Goal: Use online tool/utility: Utilize a website feature to perform a specific function

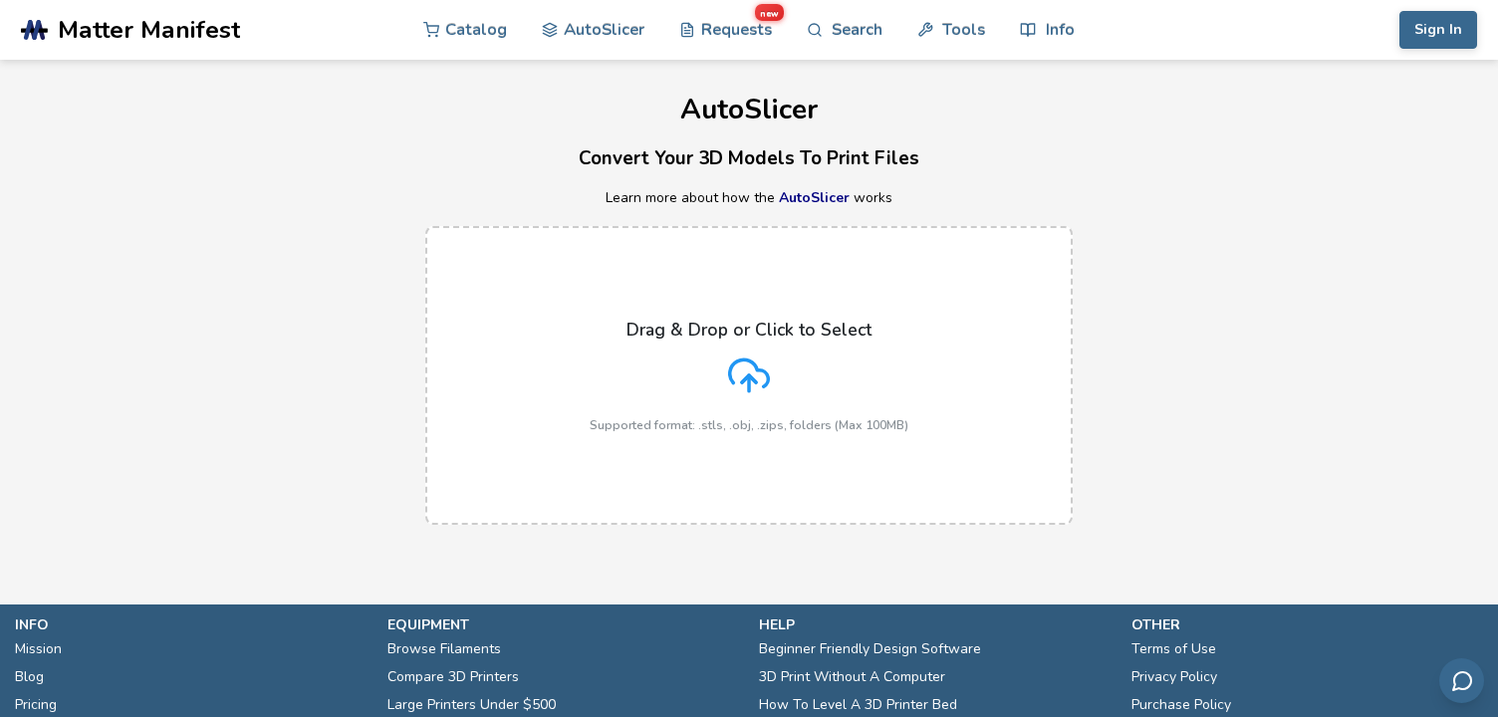
click at [756, 378] on icon at bounding box center [749, 376] width 42 height 42
click at [0, 0] on input "Drag & Drop or Click to Select Supported format: .stls, .obj, .zips, folders (M…" at bounding box center [0, 0] width 0 height 0
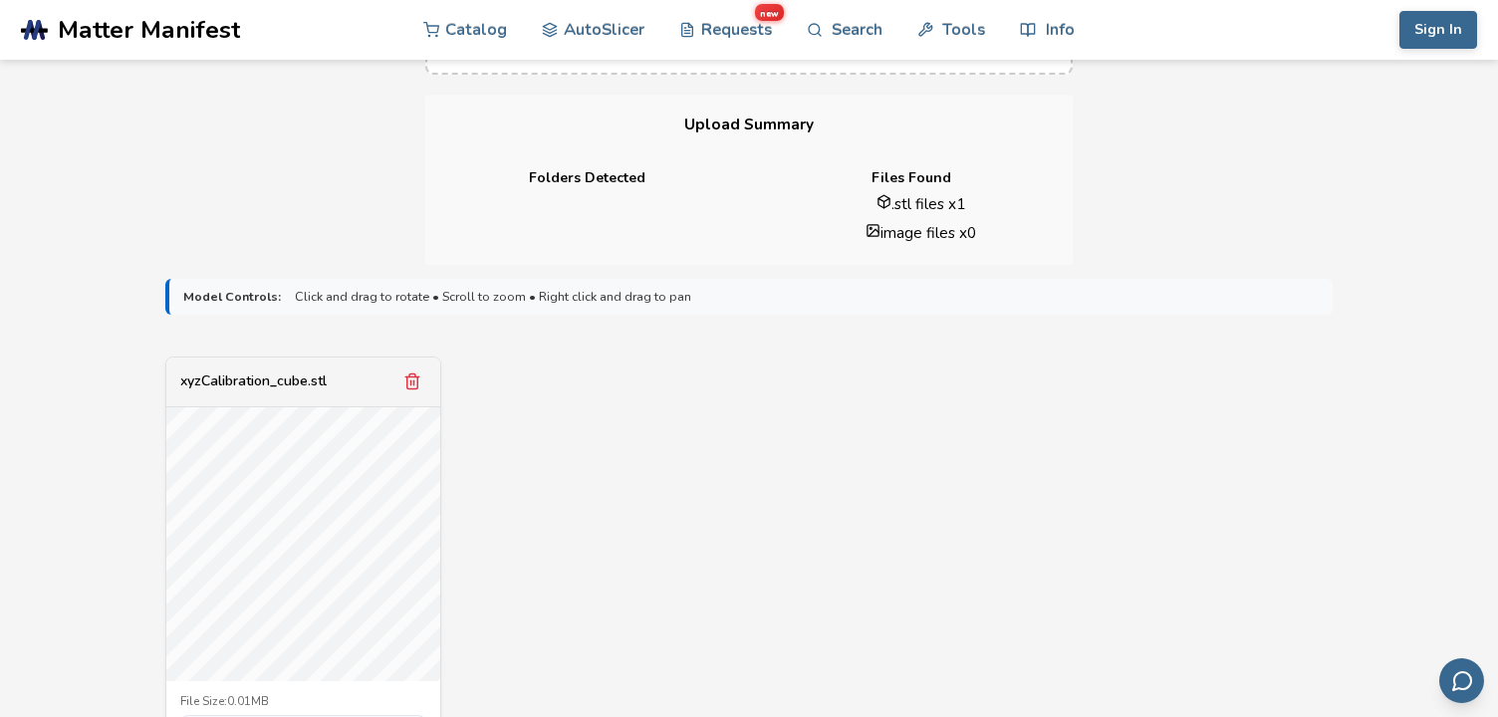
scroll to position [598, 0]
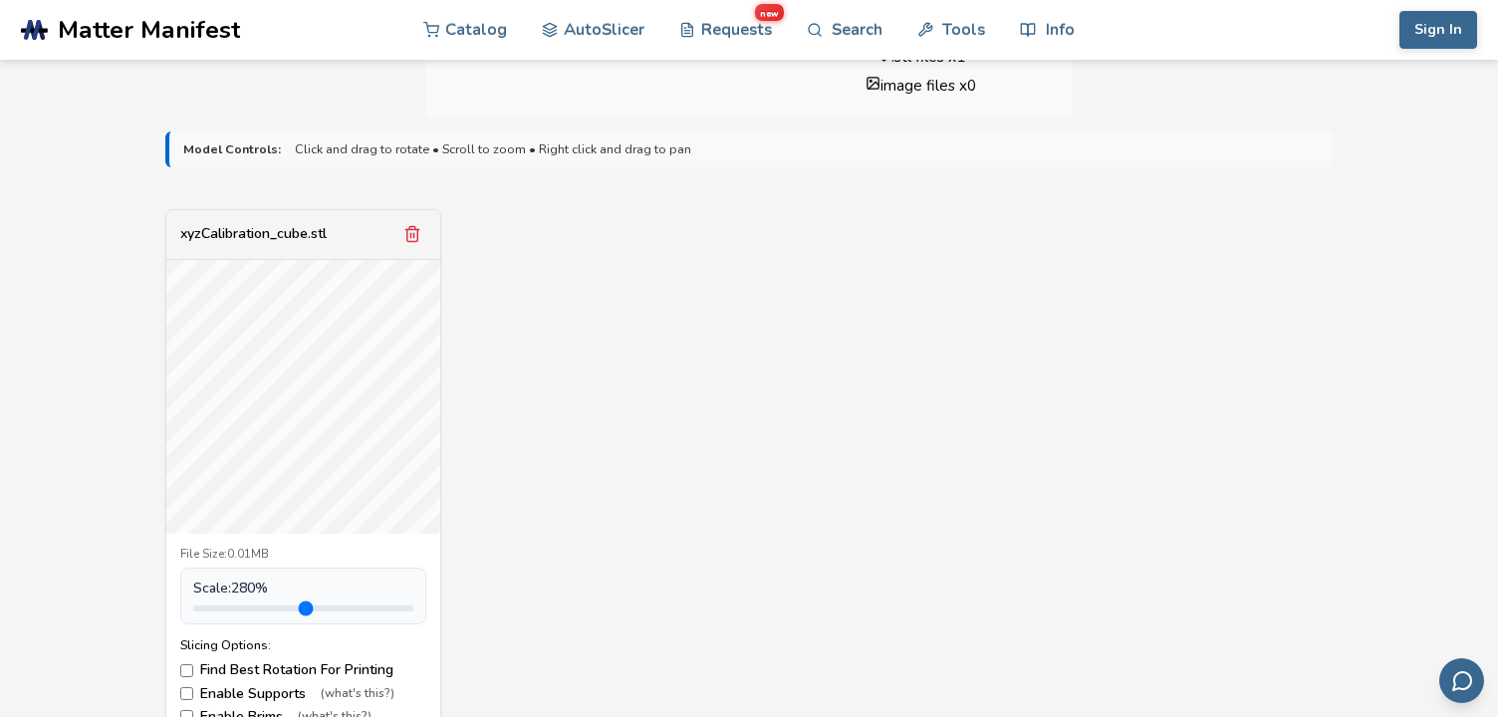
drag, startPoint x: 243, startPoint y: 607, endPoint x: 316, endPoint y: 613, distance: 73.0
type input "***"
click at [316, 612] on input "range" at bounding box center [303, 609] width 220 height 6
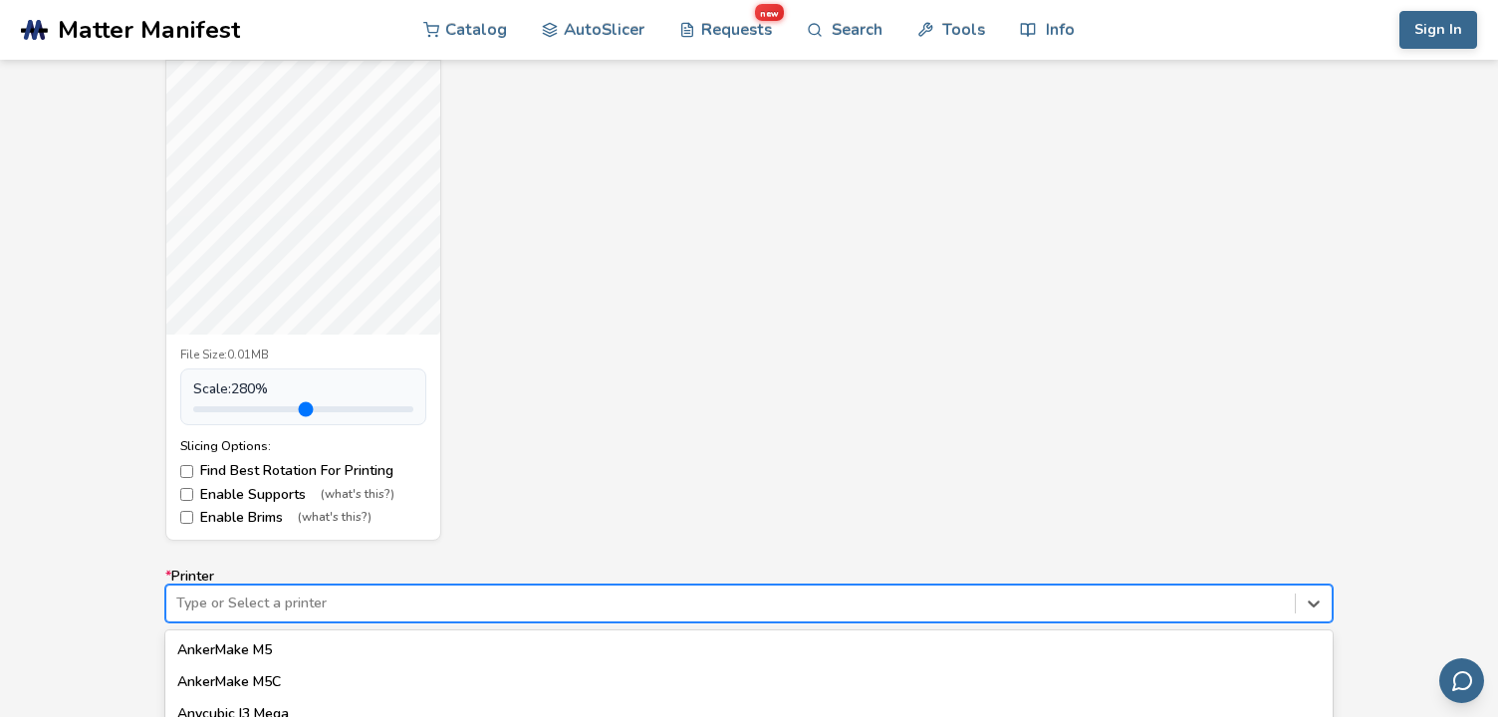
scroll to position [1017, 0]
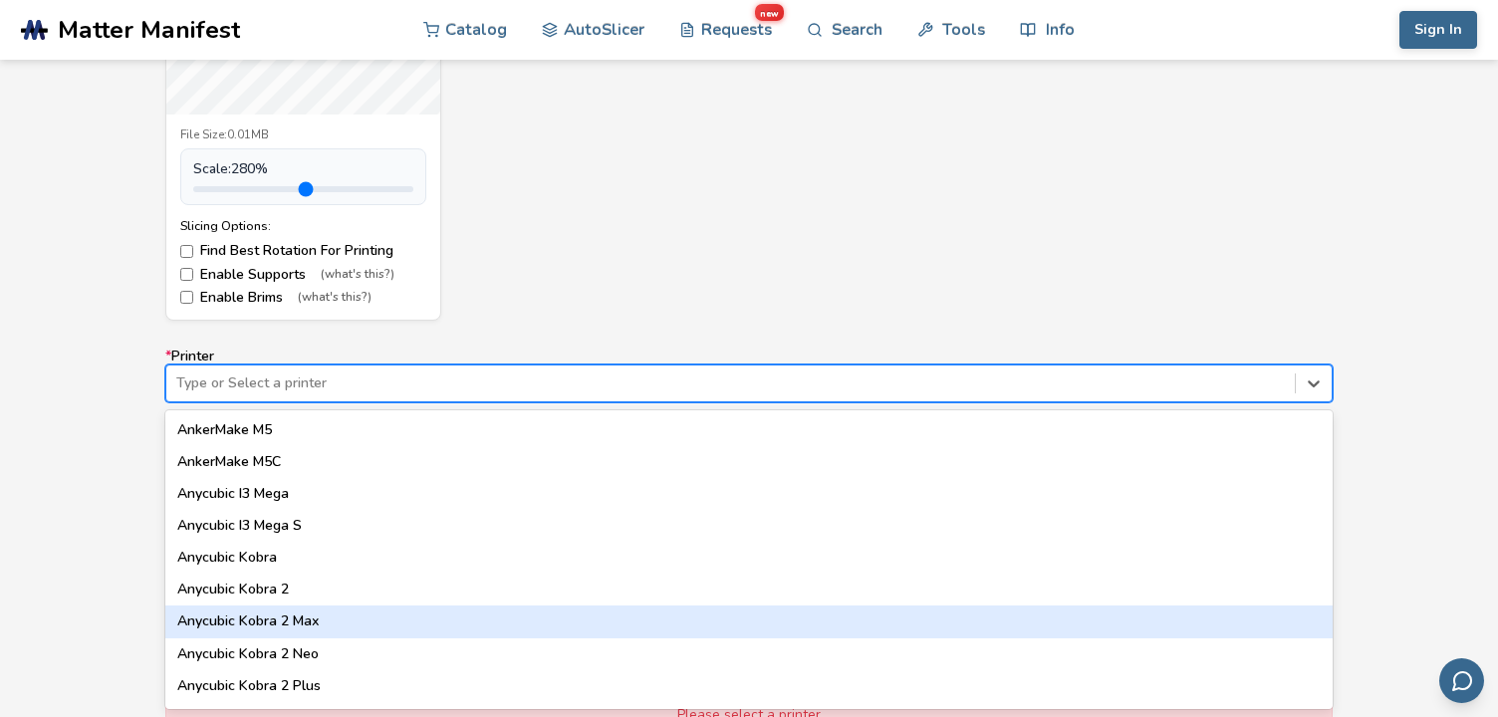
click at [516, 402] on div "64 results available. Use Up and Down to choose options, press Enter to select …" at bounding box center [748, 384] width 1167 height 38
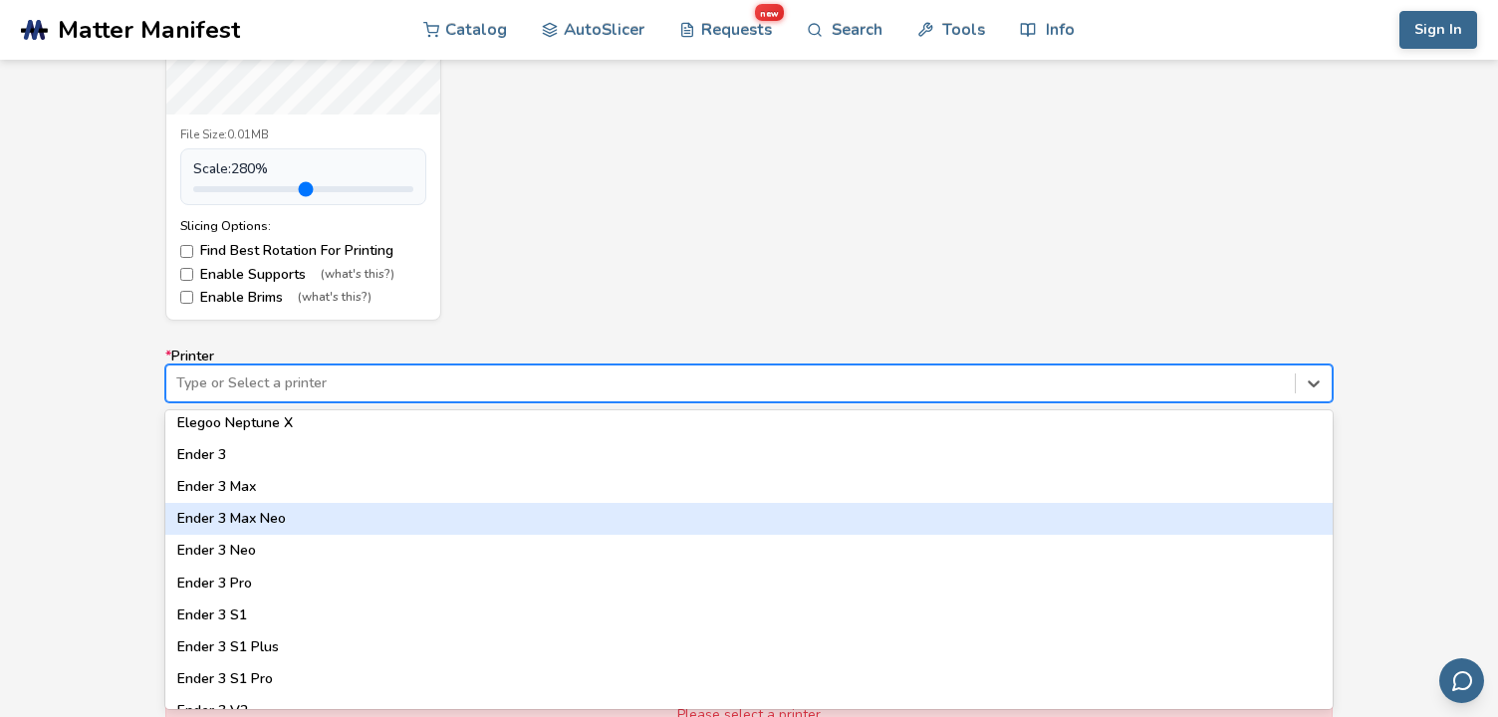
scroll to position [1096, 0]
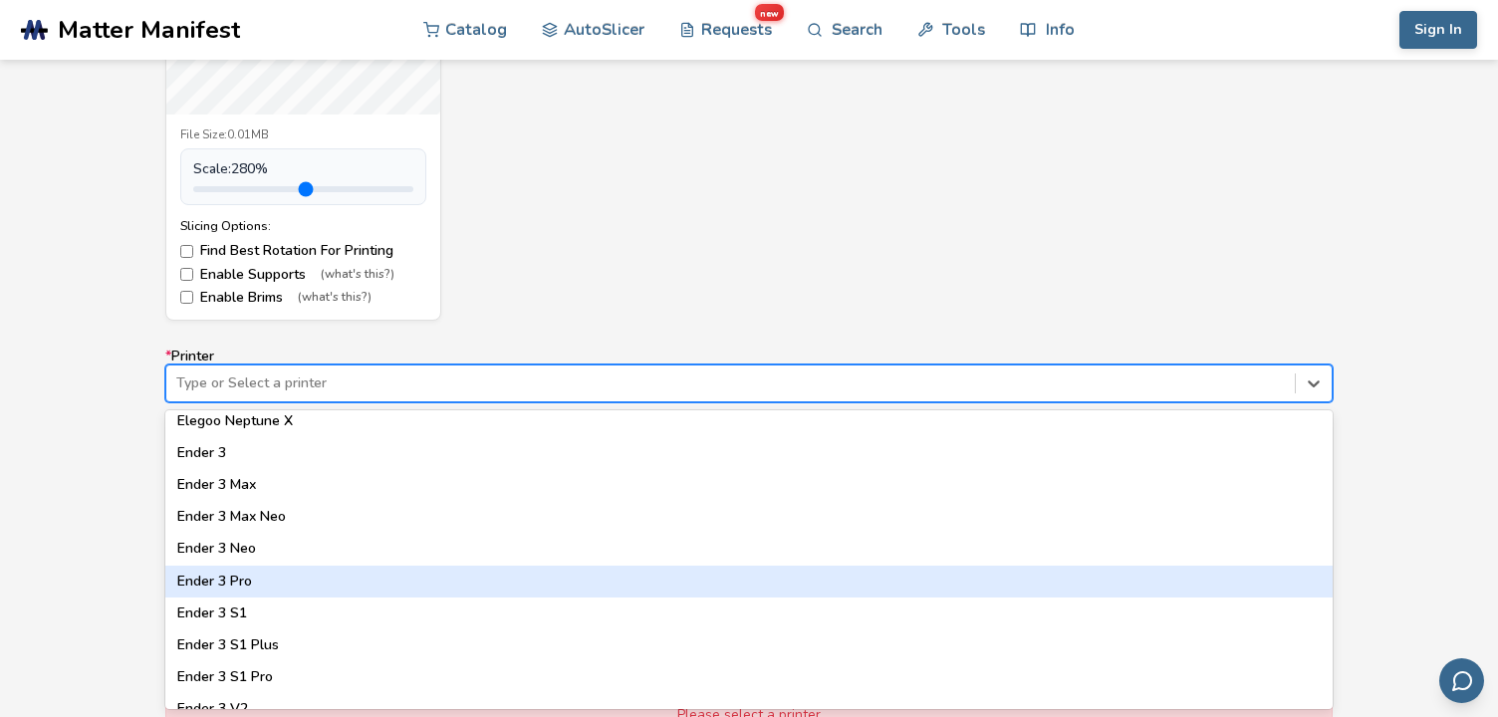
click at [218, 578] on div "Ender 3 Pro" at bounding box center [748, 582] width 1167 height 32
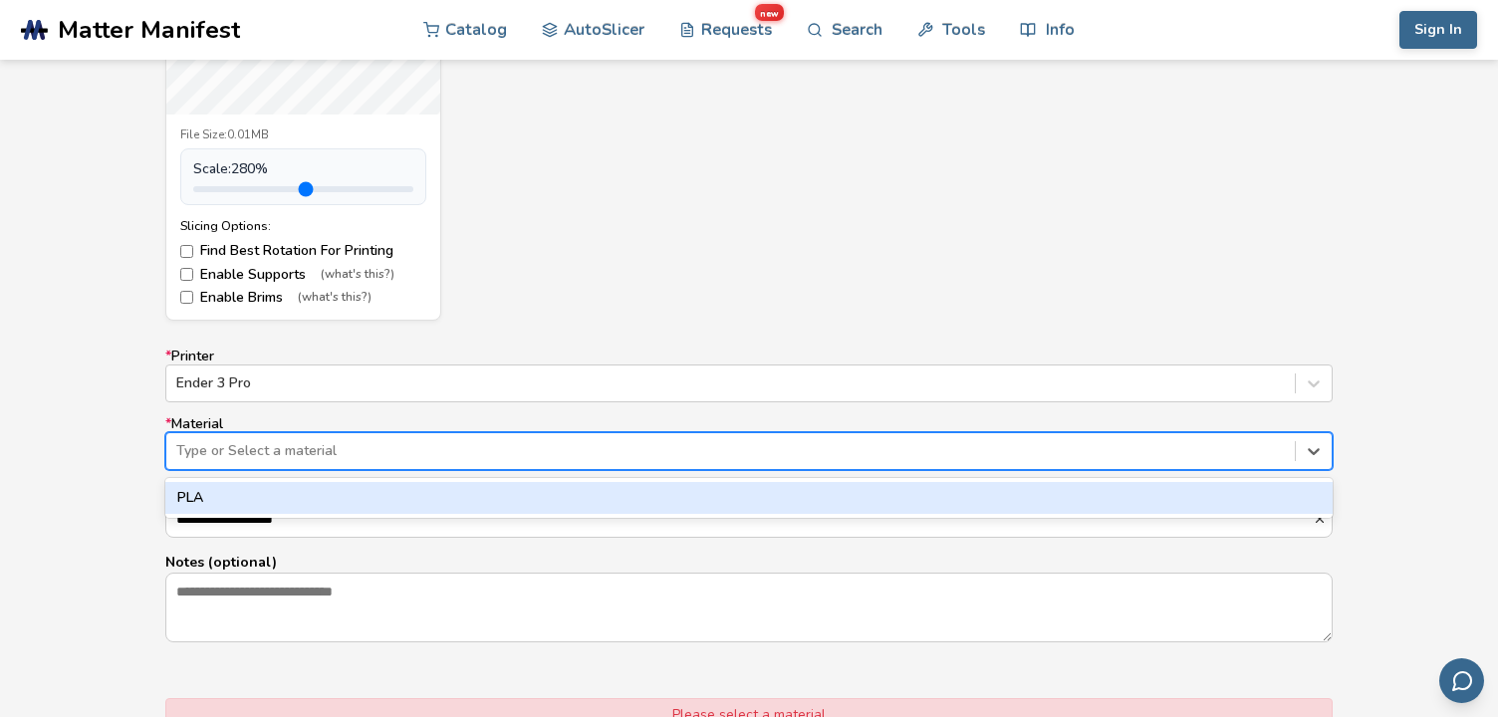
click at [246, 446] on div at bounding box center [730, 451] width 1109 height 20
click at [228, 502] on div "PLA" at bounding box center [748, 498] width 1167 height 32
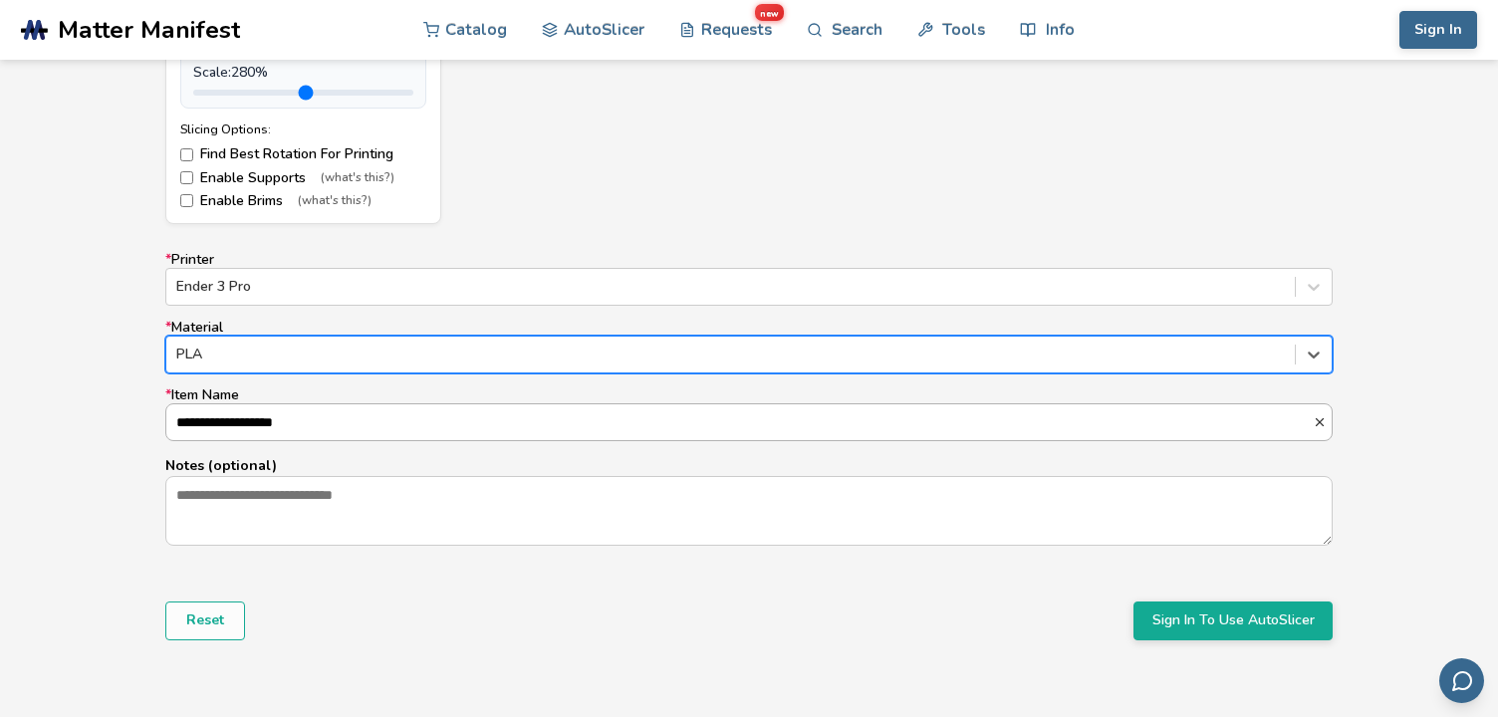
scroll to position [1116, 0]
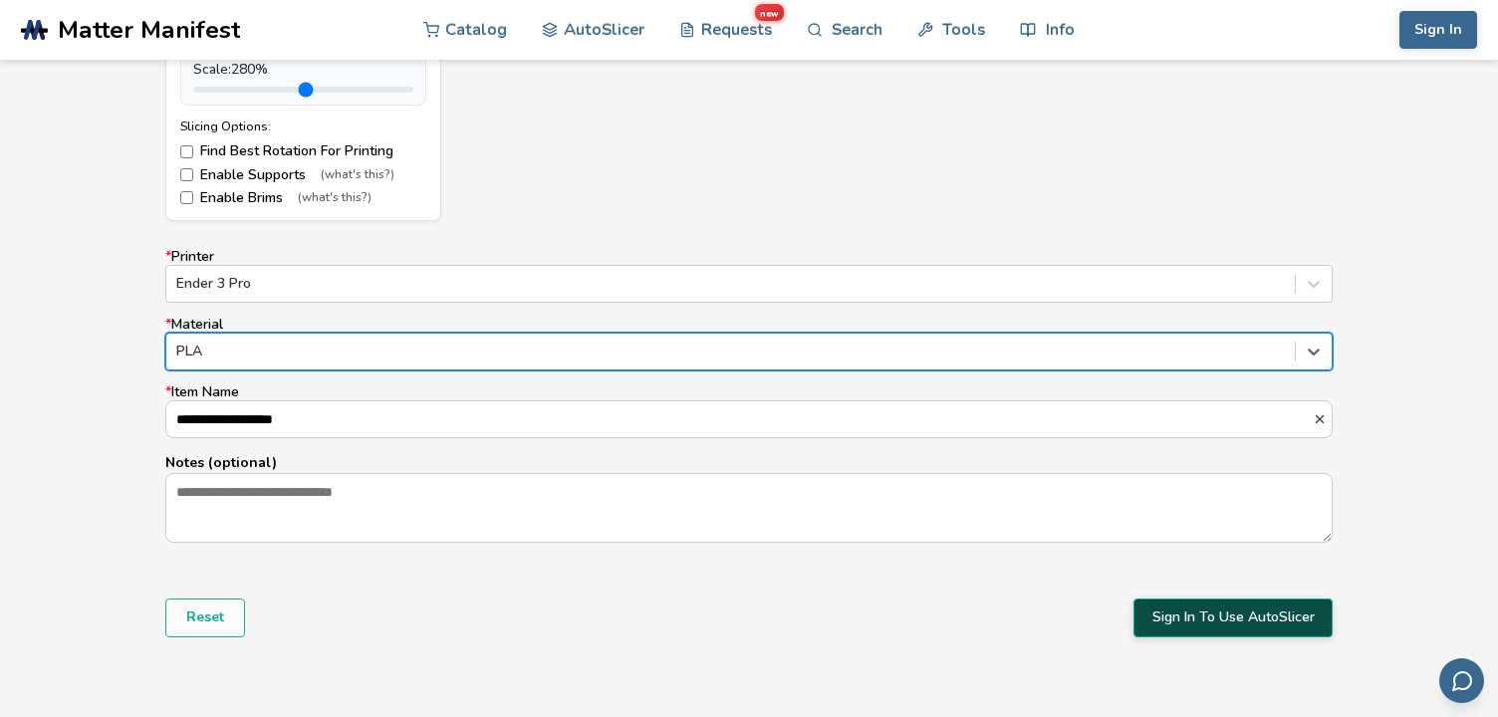
click at [1163, 633] on button "Sign In To Use AutoSlicer" at bounding box center [1232, 618] width 199 height 38
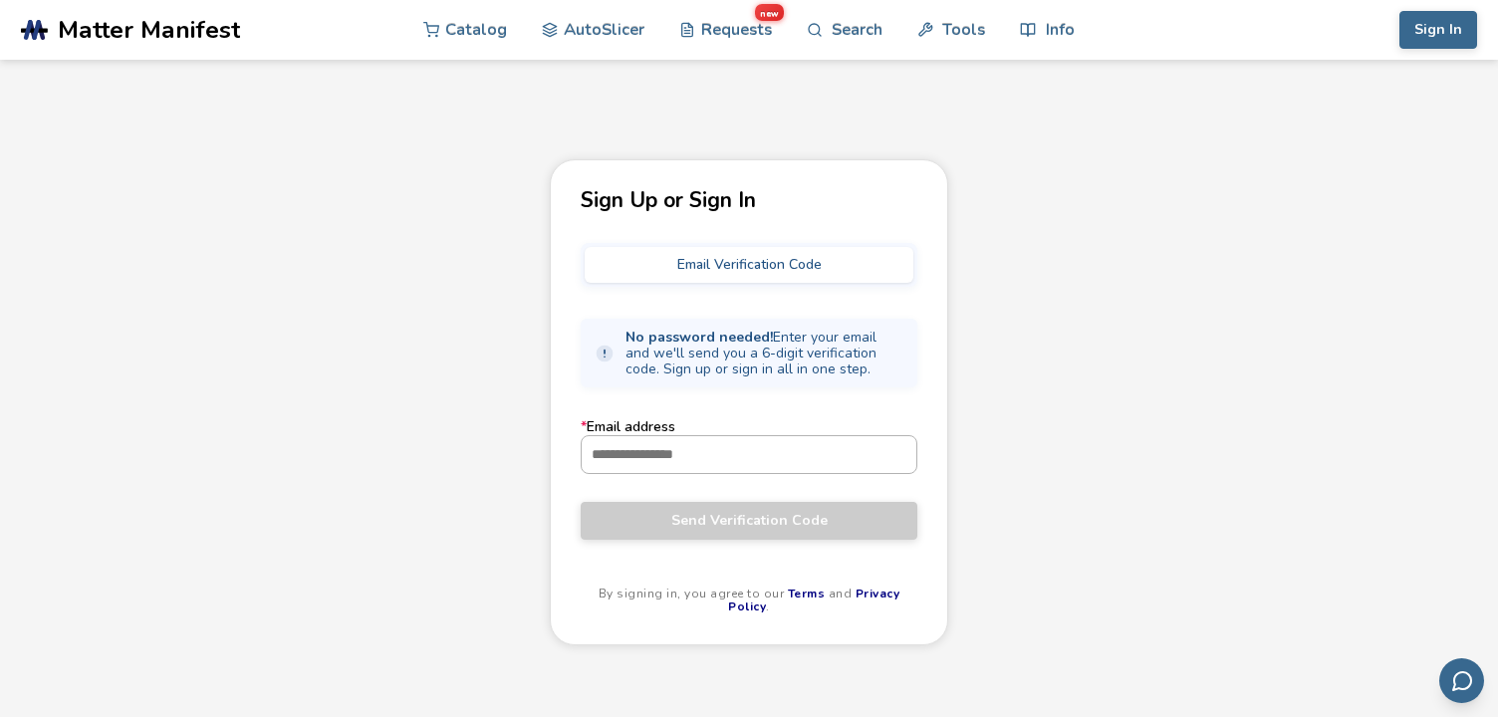
click at [661, 452] on input "* Email address" at bounding box center [749, 454] width 335 height 36
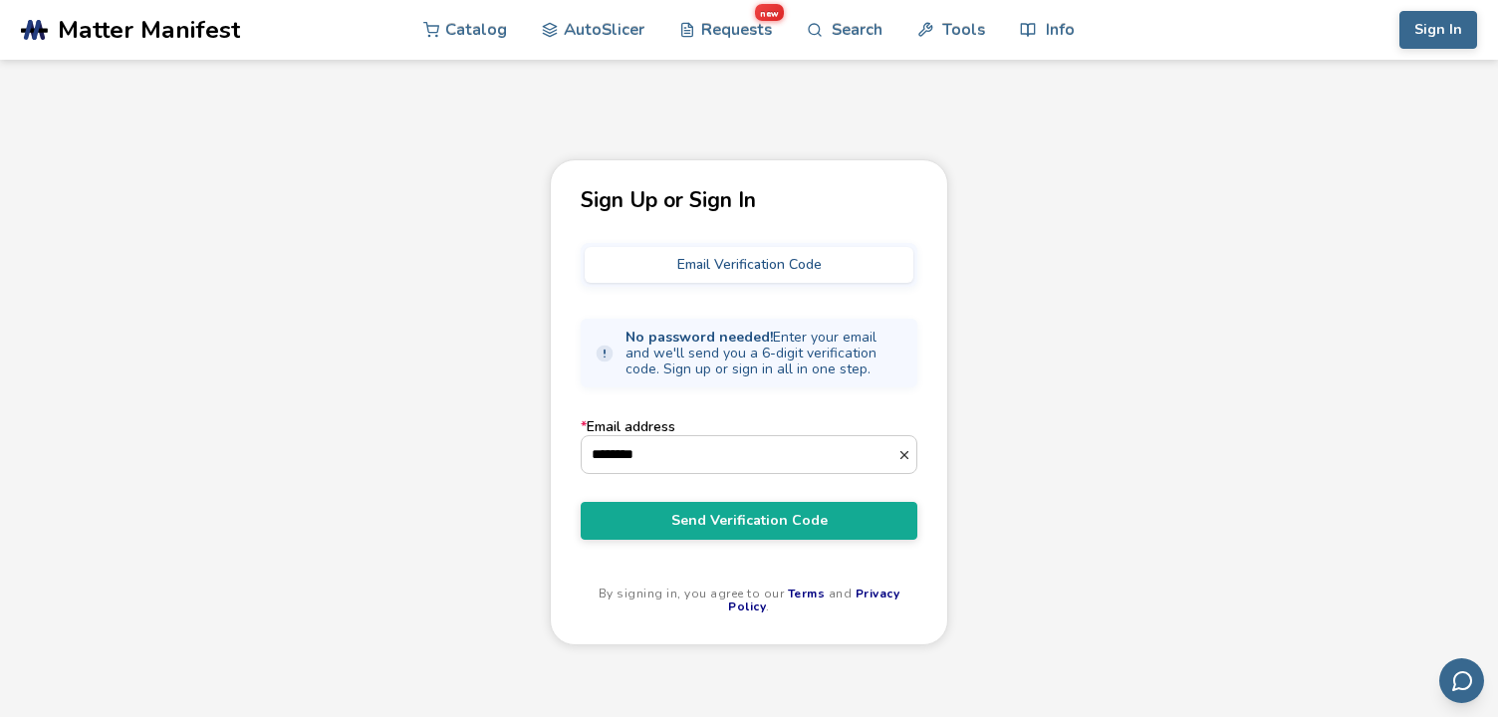
type input "********"
drag, startPoint x: 1151, startPoint y: 0, endPoint x: 1033, endPoint y: 135, distance: 180.0
click at [902, 452] on icon "button" at bounding box center [904, 455] width 14 height 14
